Goal: Transaction & Acquisition: Purchase product/service

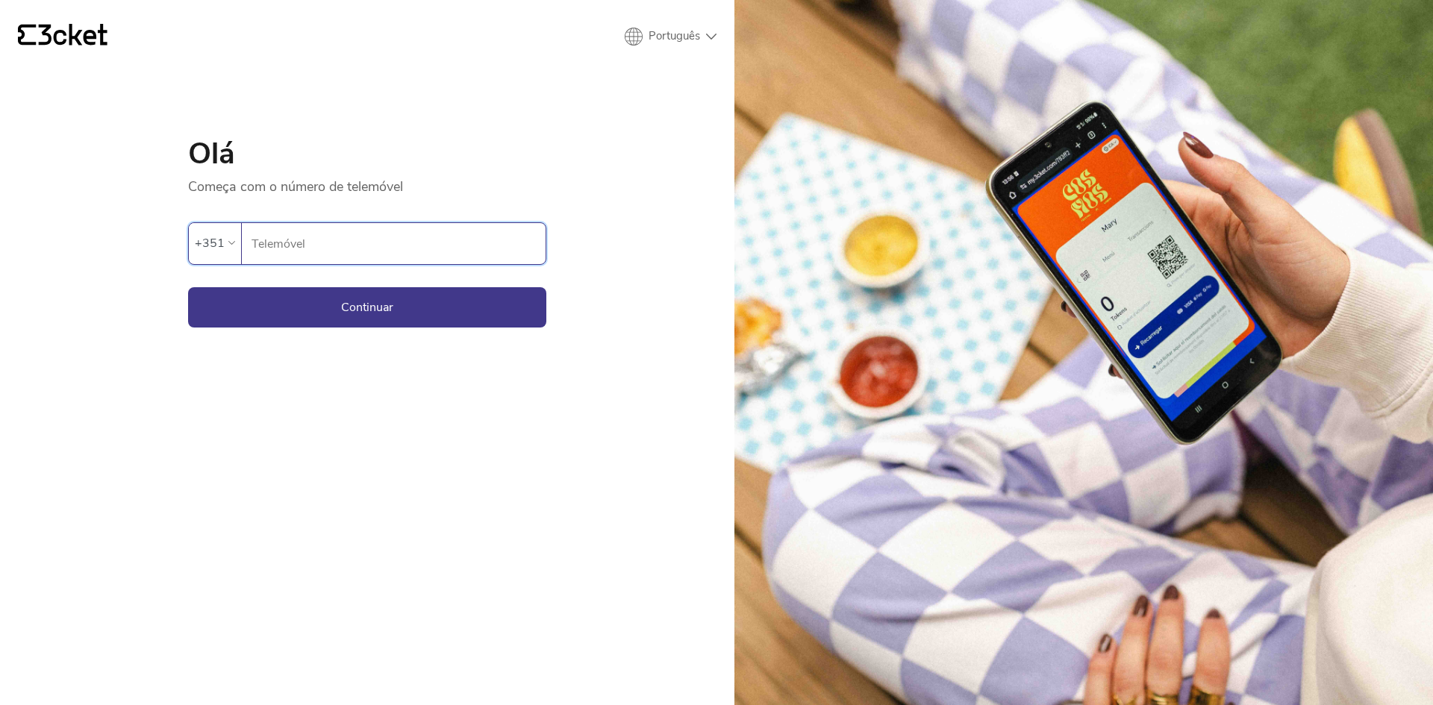
click at [297, 246] on input "Telemóvel" at bounding box center [398, 243] width 295 height 41
type input "937620008"
click at [391, 302] on button "Continuar" at bounding box center [367, 307] width 358 height 40
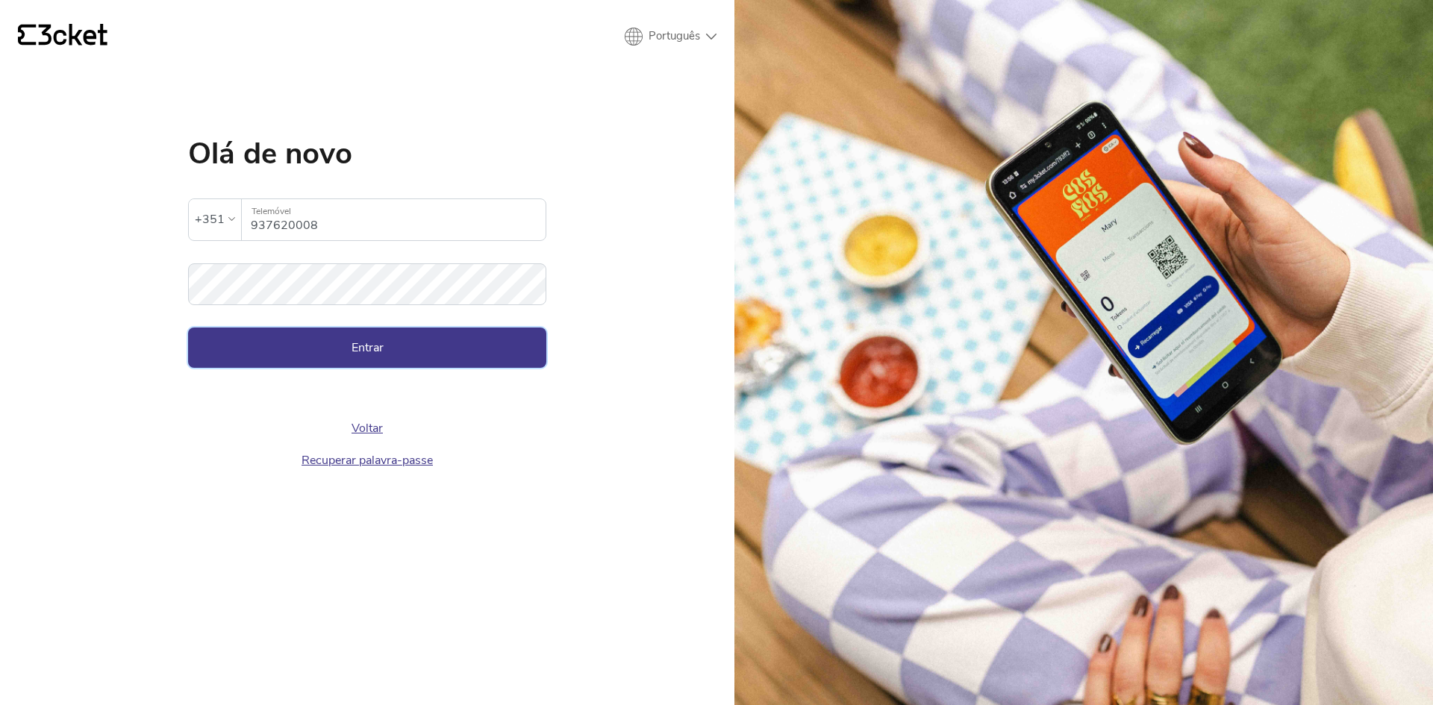
click at [370, 357] on button "Entrar" at bounding box center [367, 348] width 358 height 40
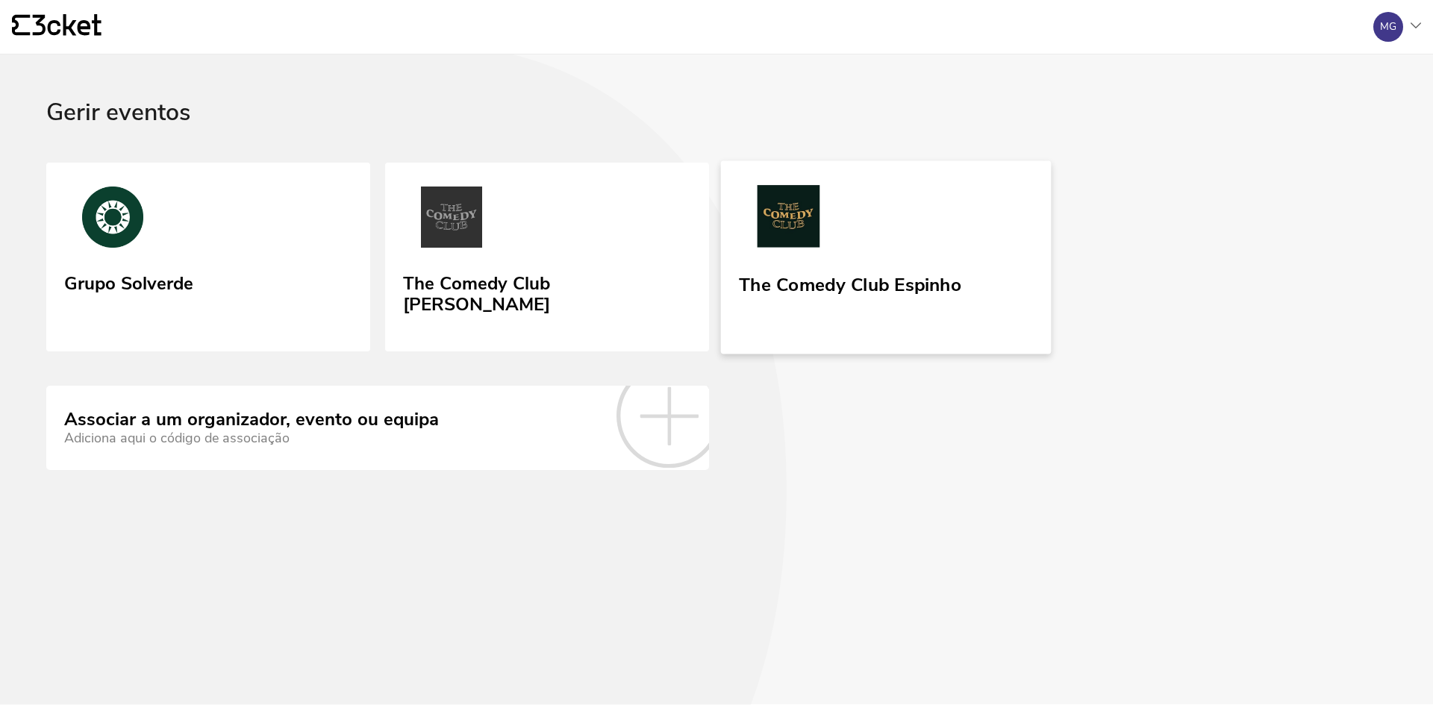
click at [802, 275] on div "The Comedy Club Espinho" at bounding box center [850, 282] width 222 height 27
click at [802, 230] on img at bounding box center [788, 219] width 99 height 69
